Goal: Task Accomplishment & Management: Complete application form

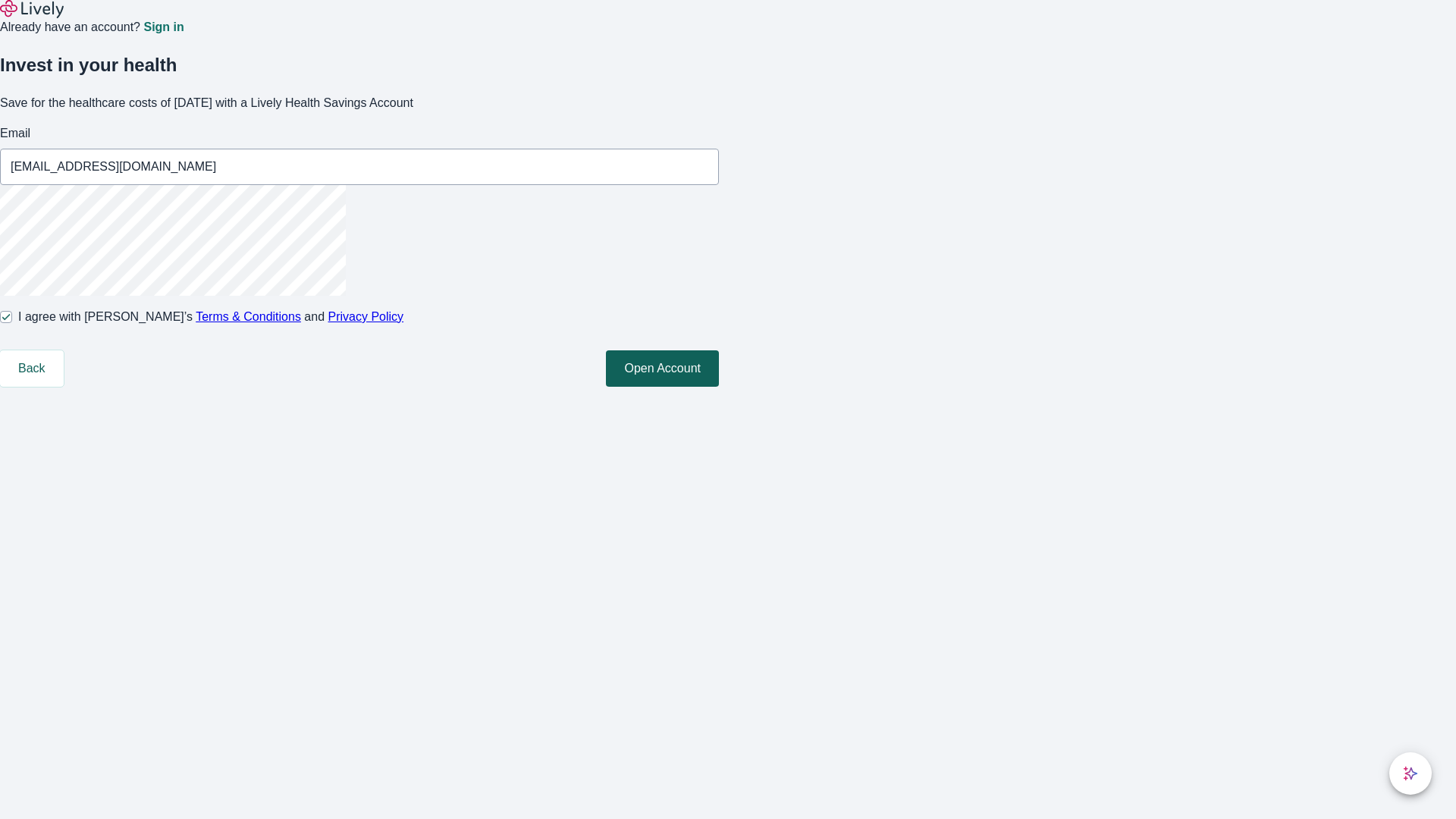
click at [719, 387] on button "Open Account" at bounding box center [662, 369] width 113 height 36
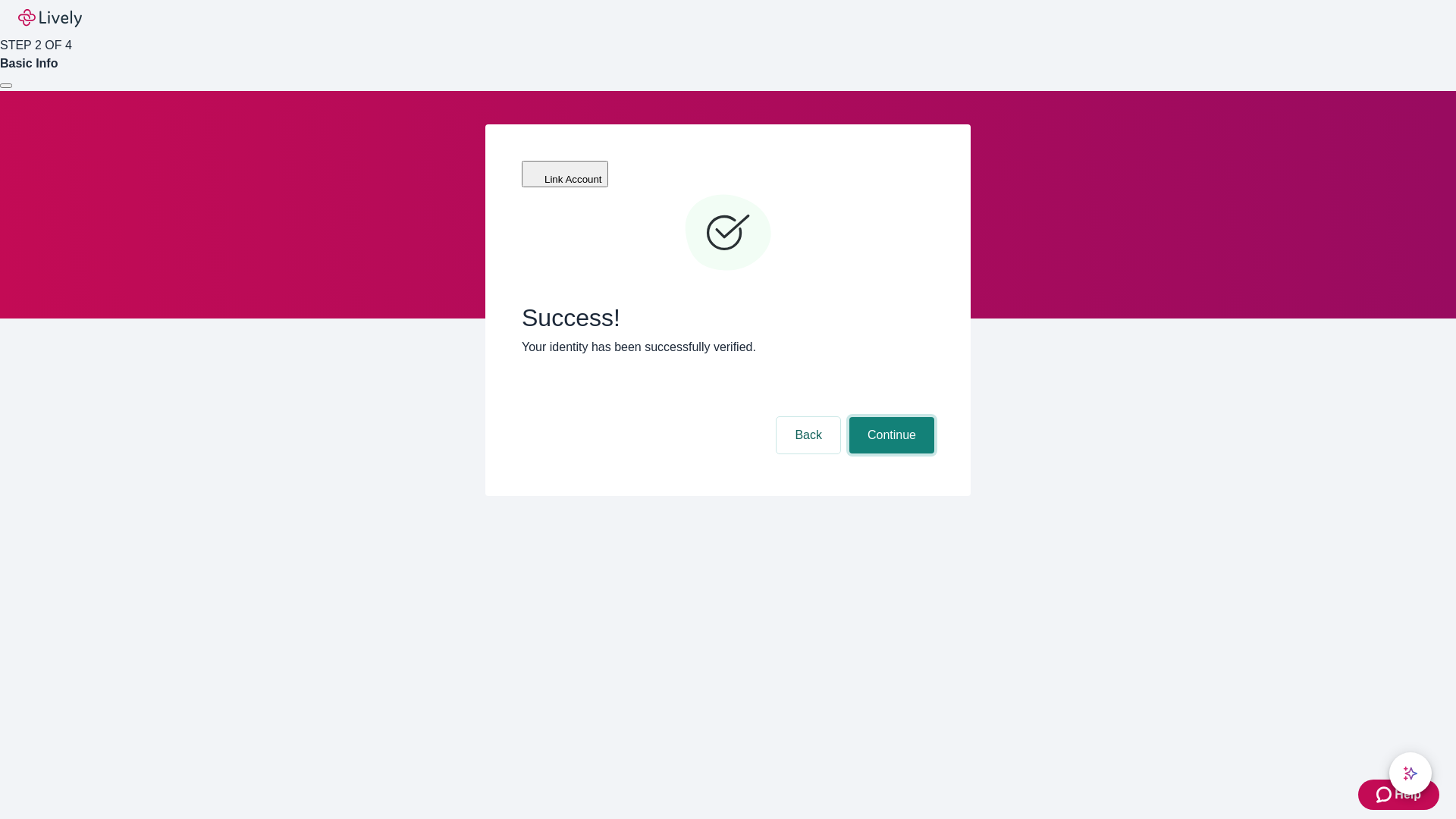
click at [889, 417] on button "Continue" at bounding box center [892, 436] width 85 height 36
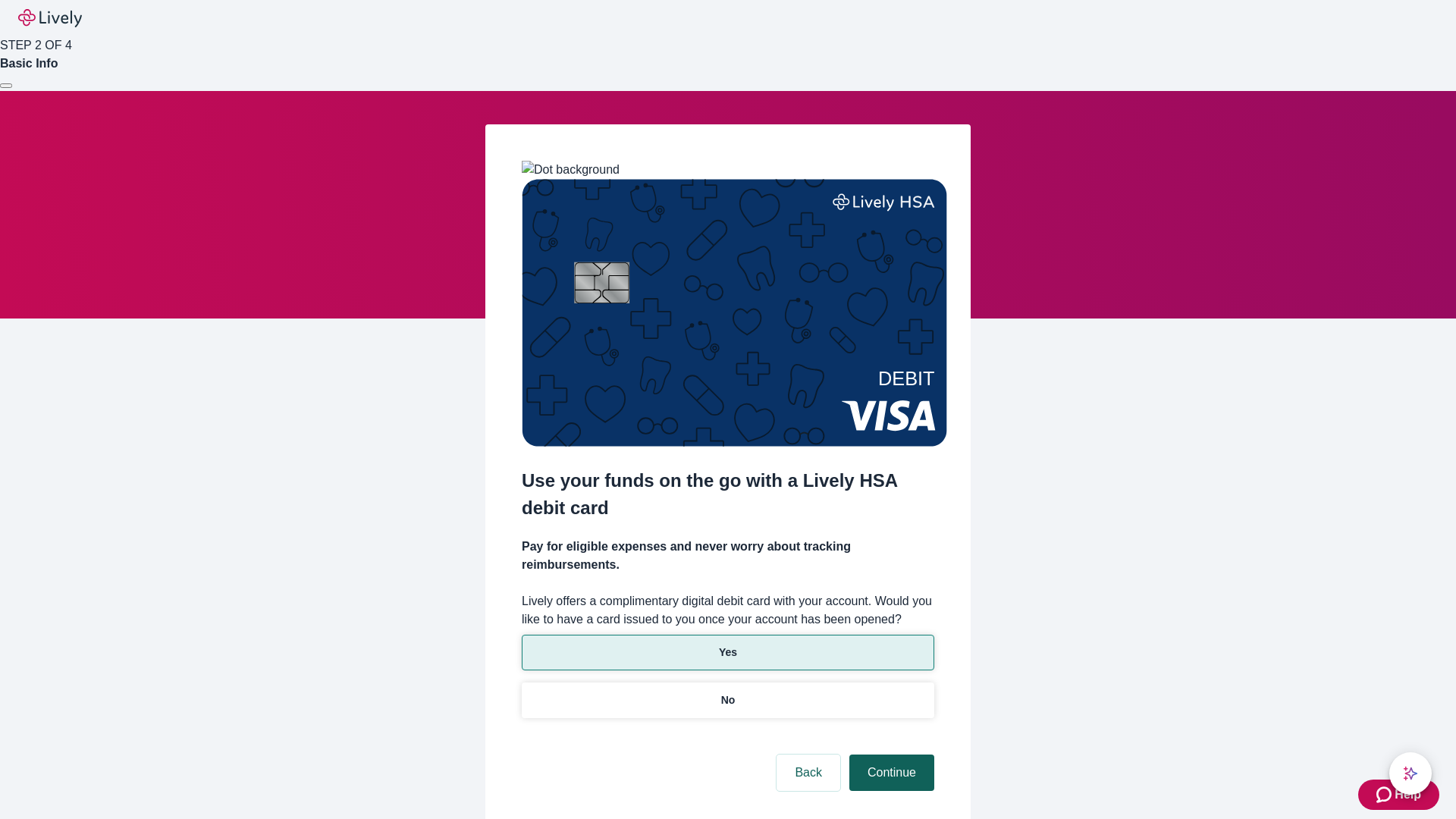
click at [727, 645] on p "Yes" at bounding box center [728, 652] width 18 height 16
click at [889, 755] on button "Continue" at bounding box center [892, 773] width 85 height 36
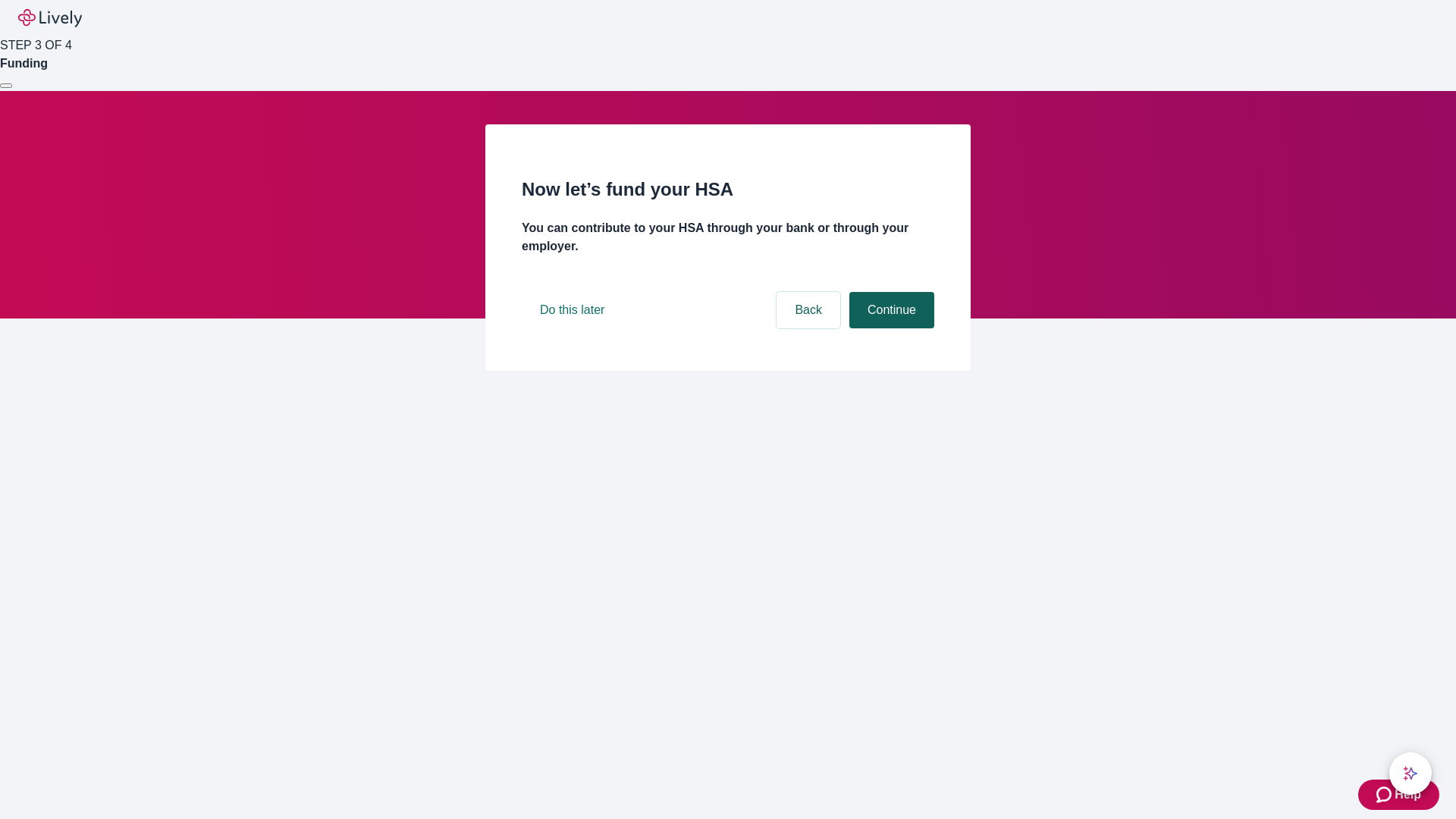
click at [889, 328] on button "Continue" at bounding box center [892, 310] width 85 height 36
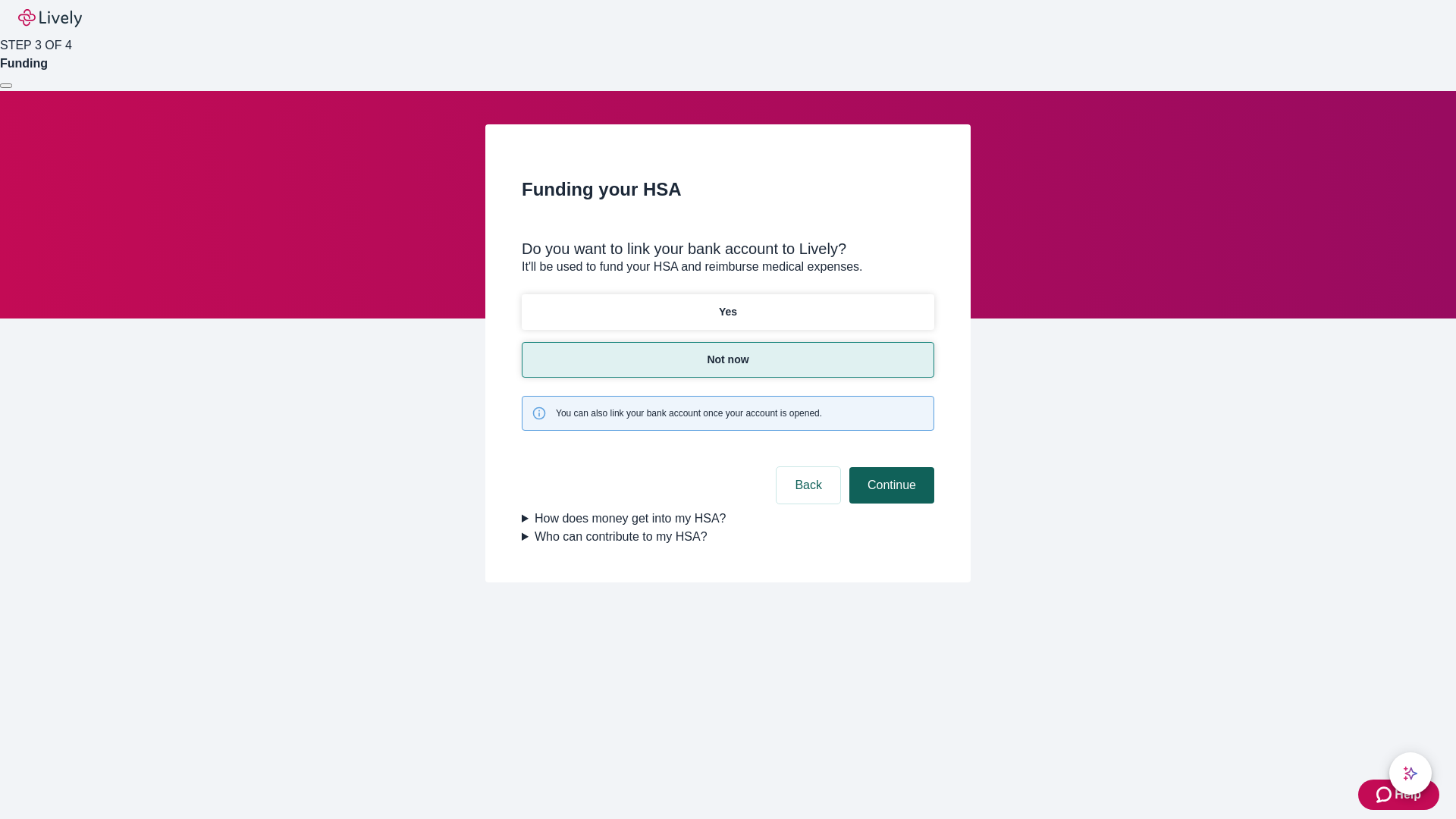
click at [889, 467] on button "Continue" at bounding box center [892, 485] width 85 height 36
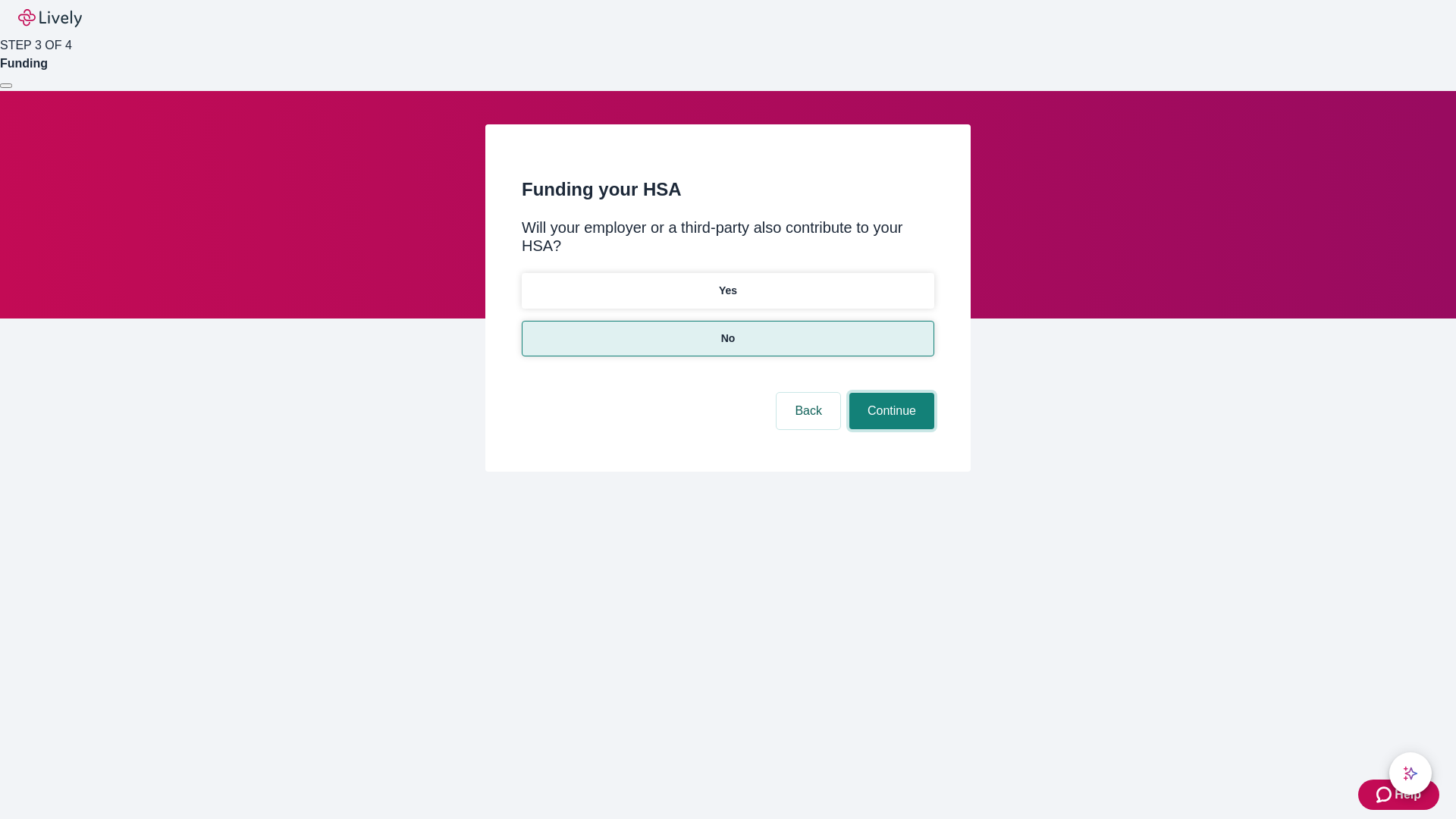
click at [889, 393] on button "Continue" at bounding box center [892, 411] width 85 height 36
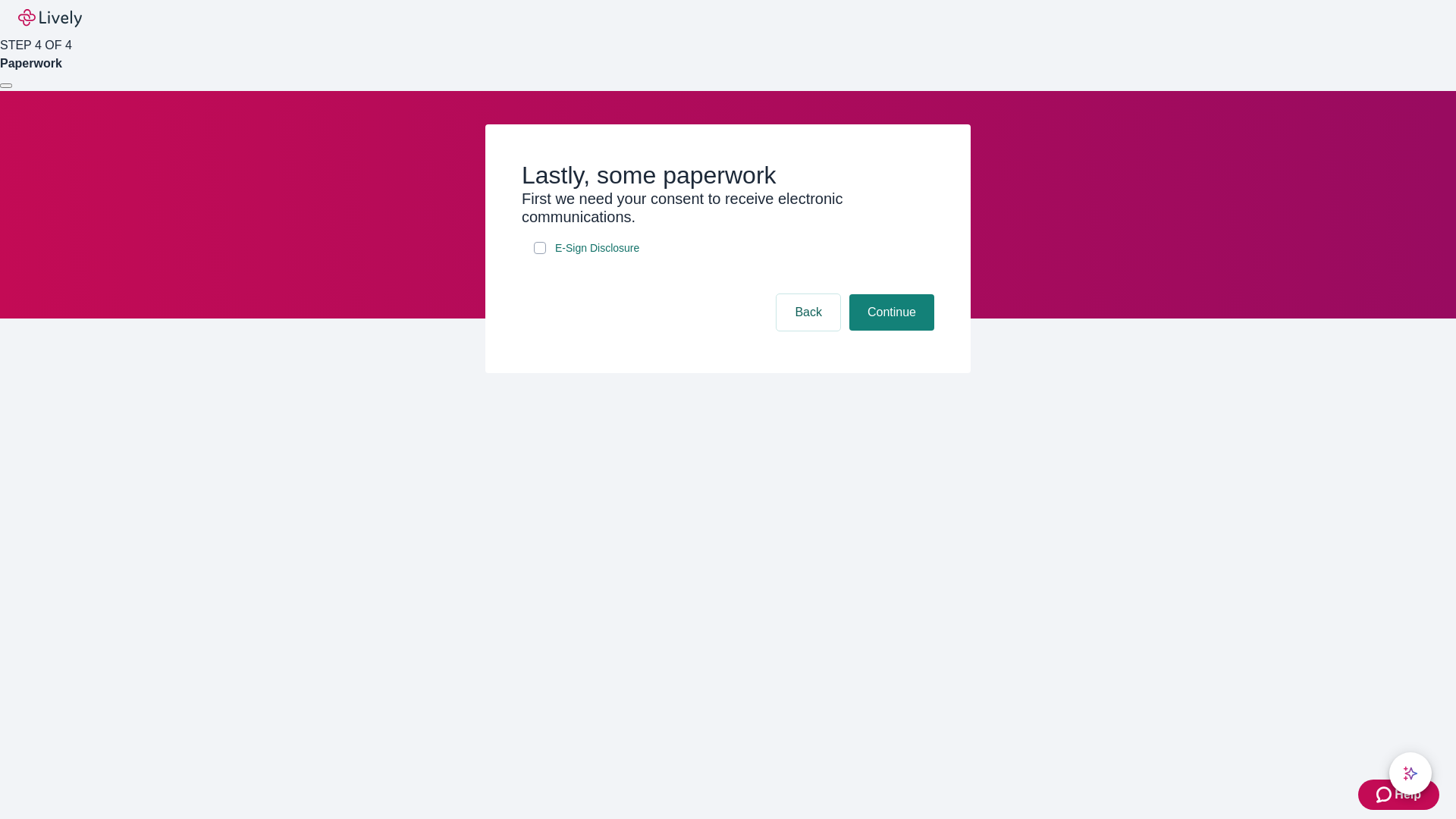
click at [540, 254] on input "E-Sign Disclosure" at bounding box center [540, 248] width 12 height 12
checkbox input "true"
click at [889, 331] on button "Continue" at bounding box center [892, 312] width 85 height 36
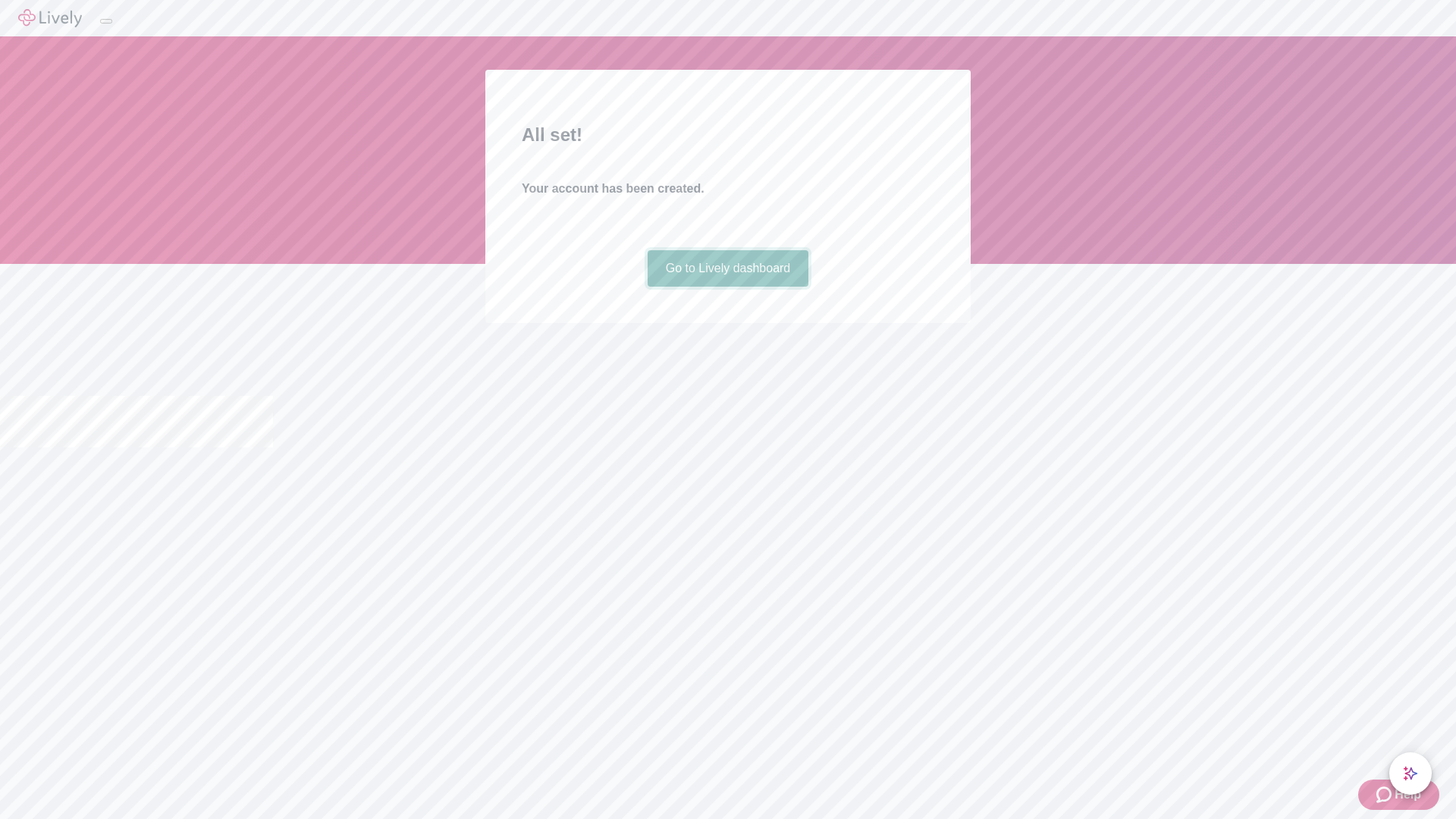
click at [727, 286] on link "Go to Lively dashboard" at bounding box center [728, 268] width 161 height 36
